Goal: Subscribe to service/newsletter

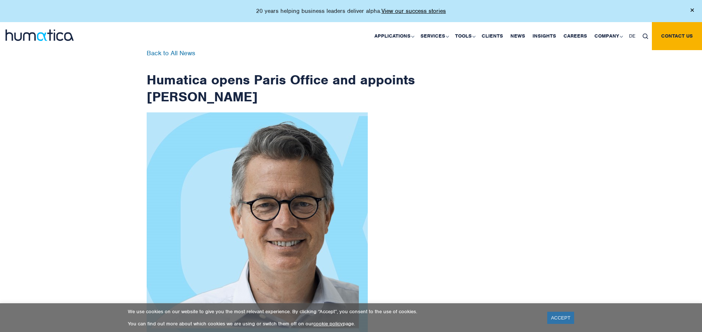
scroll to position [1175, 0]
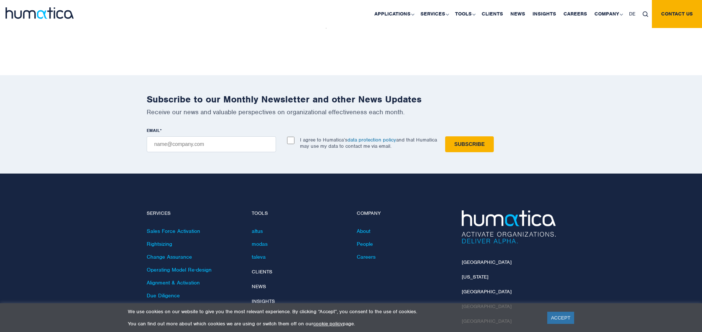
checkbox input "true"
type input "[EMAIL_ADDRESS][DOMAIN_NAME]"
click at [445, 136] on input "Subscribe" at bounding box center [469, 144] width 49 height 16
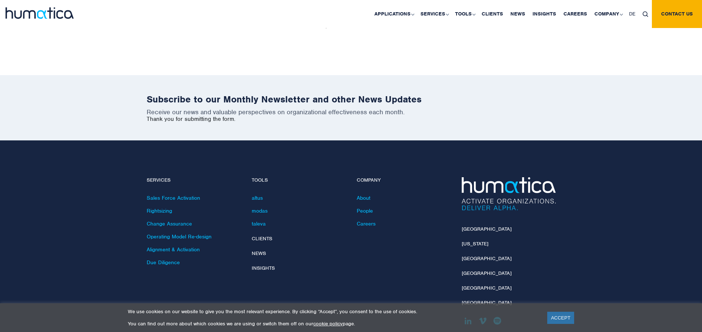
scroll to position [1142, 0]
